Goal: Task Accomplishment & Management: Use online tool/utility

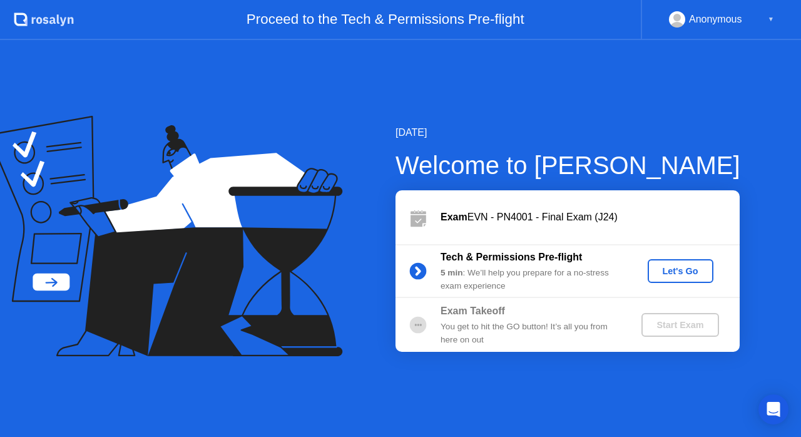
click at [660, 269] on div "Let's Go" at bounding box center [681, 271] width 56 height 10
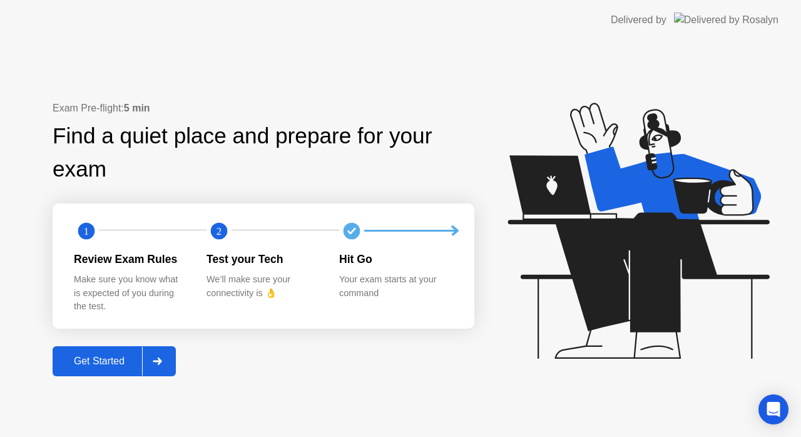
click at [108, 364] on div "Get Started" at bounding box center [99, 360] width 86 height 11
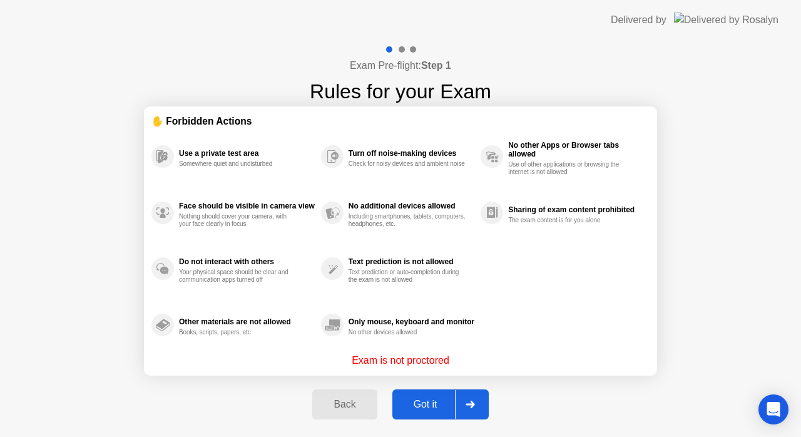
click at [408, 403] on div "Got it" at bounding box center [425, 404] width 59 height 11
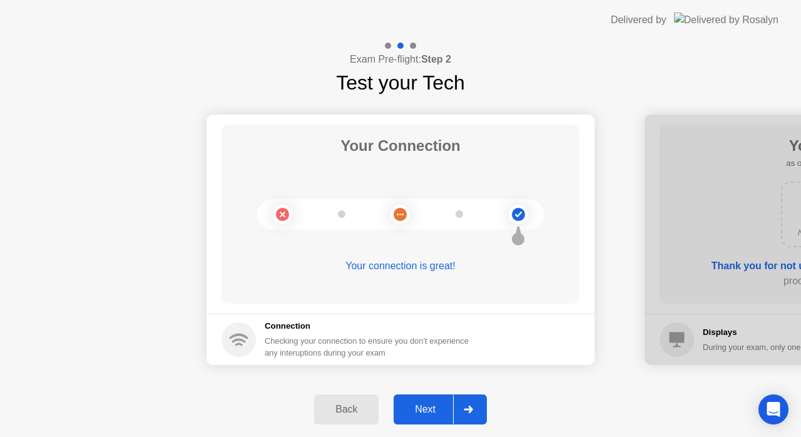
click at [408, 404] on div "Next" at bounding box center [425, 409] width 56 height 11
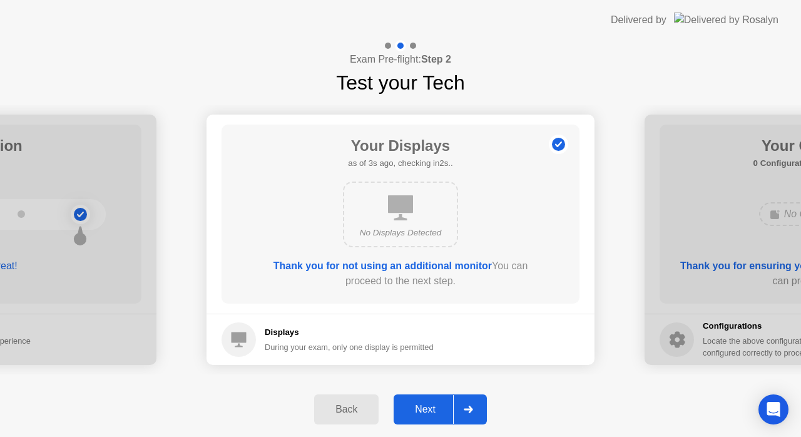
click at [422, 415] on div "Next" at bounding box center [425, 409] width 56 height 11
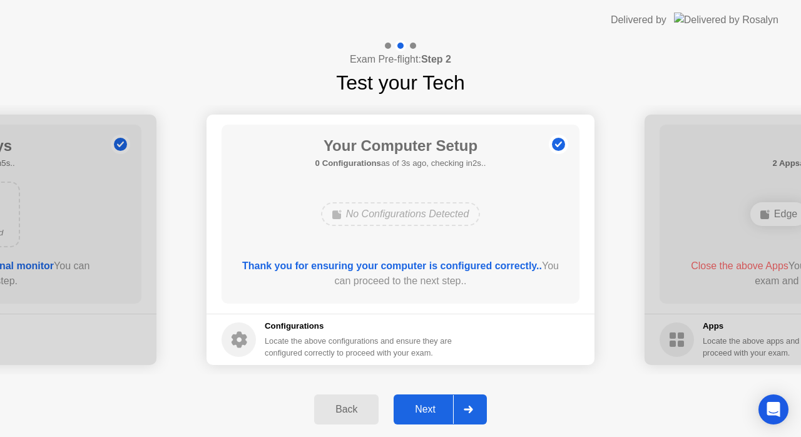
click at [422, 415] on div "Next" at bounding box center [425, 409] width 56 height 11
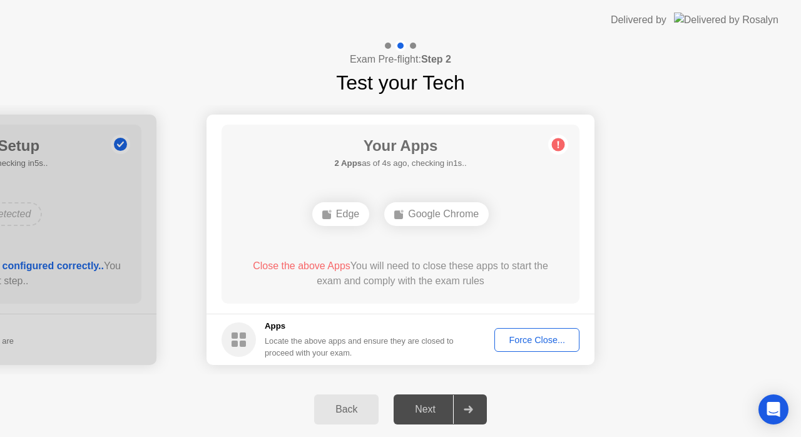
click at [529, 340] on div "Force Close..." at bounding box center [537, 340] width 76 height 10
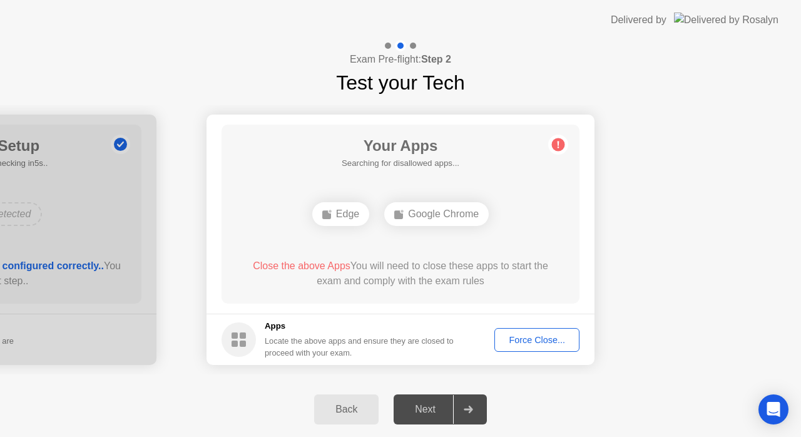
click at [430, 407] on div "Next" at bounding box center [425, 409] width 56 height 11
click at [432, 411] on div "Next" at bounding box center [425, 409] width 56 height 11
click at [508, 343] on div "Force Close..." at bounding box center [537, 340] width 76 height 10
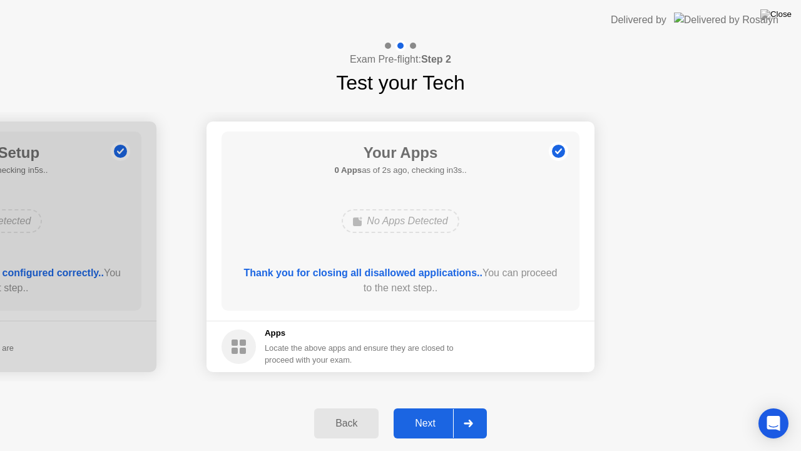
click at [430, 429] on div "Next" at bounding box center [425, 422] width 56 height 11
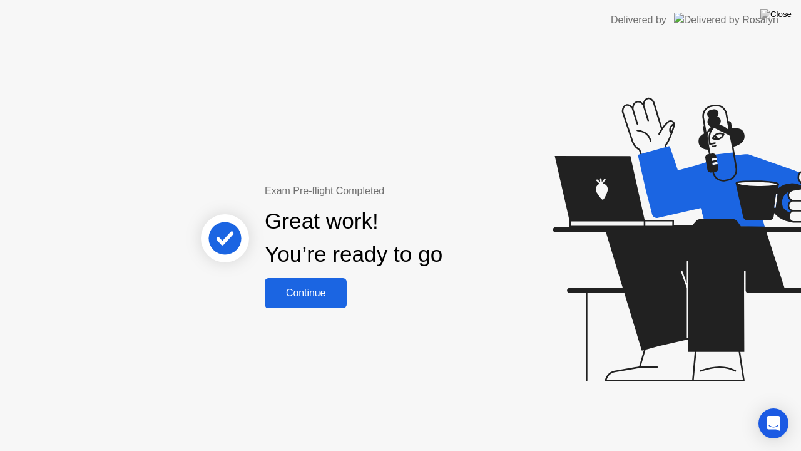
click at [326, 289] on div "Continue" at bounding box center [305, 292] width 74 height 11
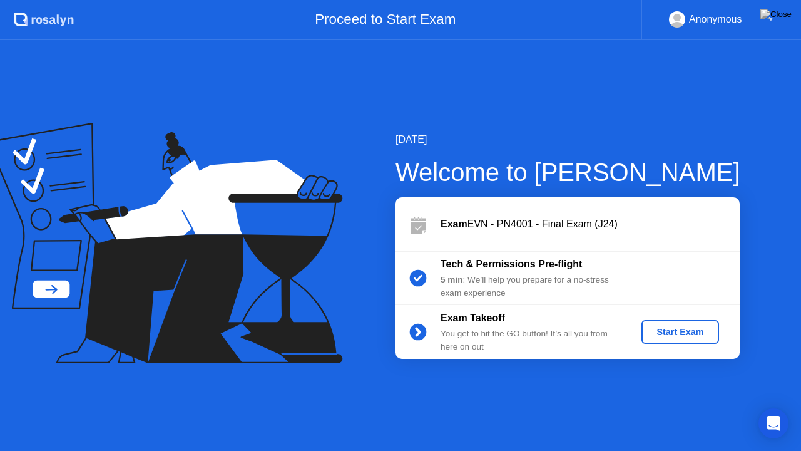
click at [655, 334] on div "Start Exam" at bounding box center [679, 332] width 67 height 10
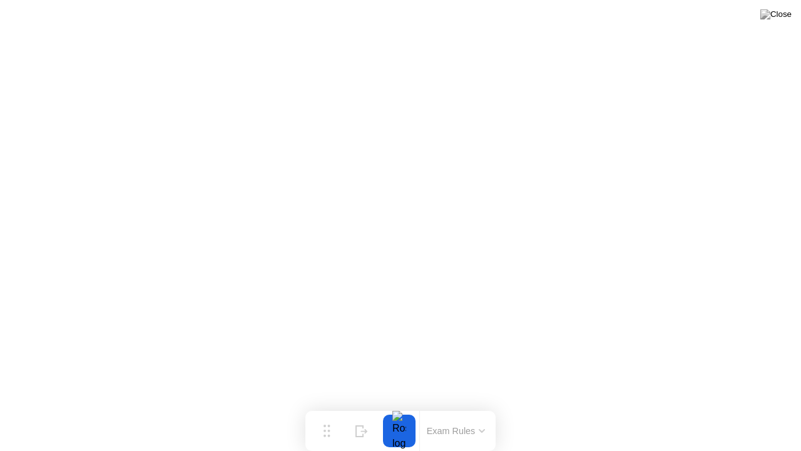
click at [785, 23] on button at bounding box center [776, 14] width 38 height 16
click at [781, 16] on img at bounding box center [775, 14] width 31 height 10
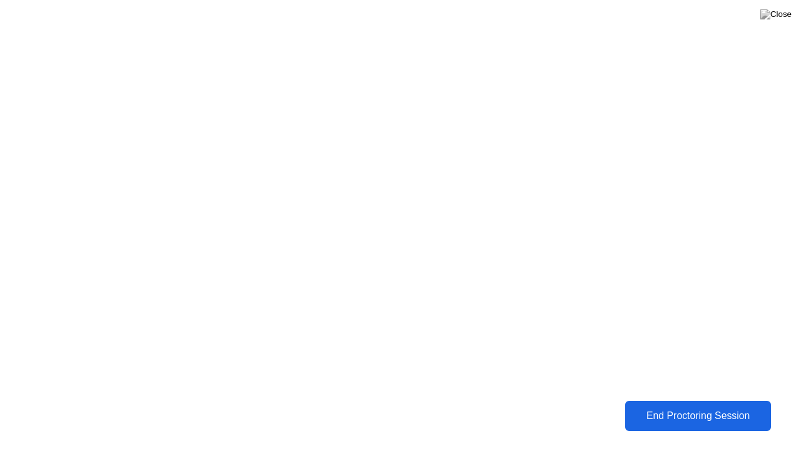
click at [656, 413] on div "End Proctoring Session" at bounding box center [698, 415] width 138 height 11
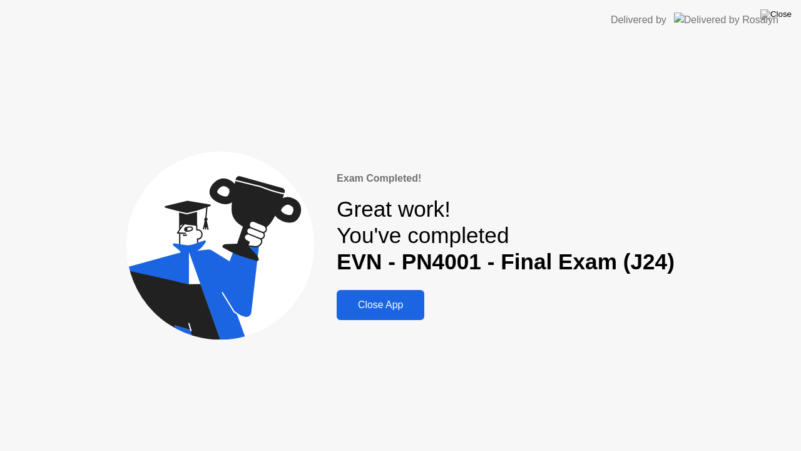
click at [378, 310] on div "Close App" at bounding box center [380, 304] width 80 height 11
